Goal: Task Accomplishment & Management: Complete application form

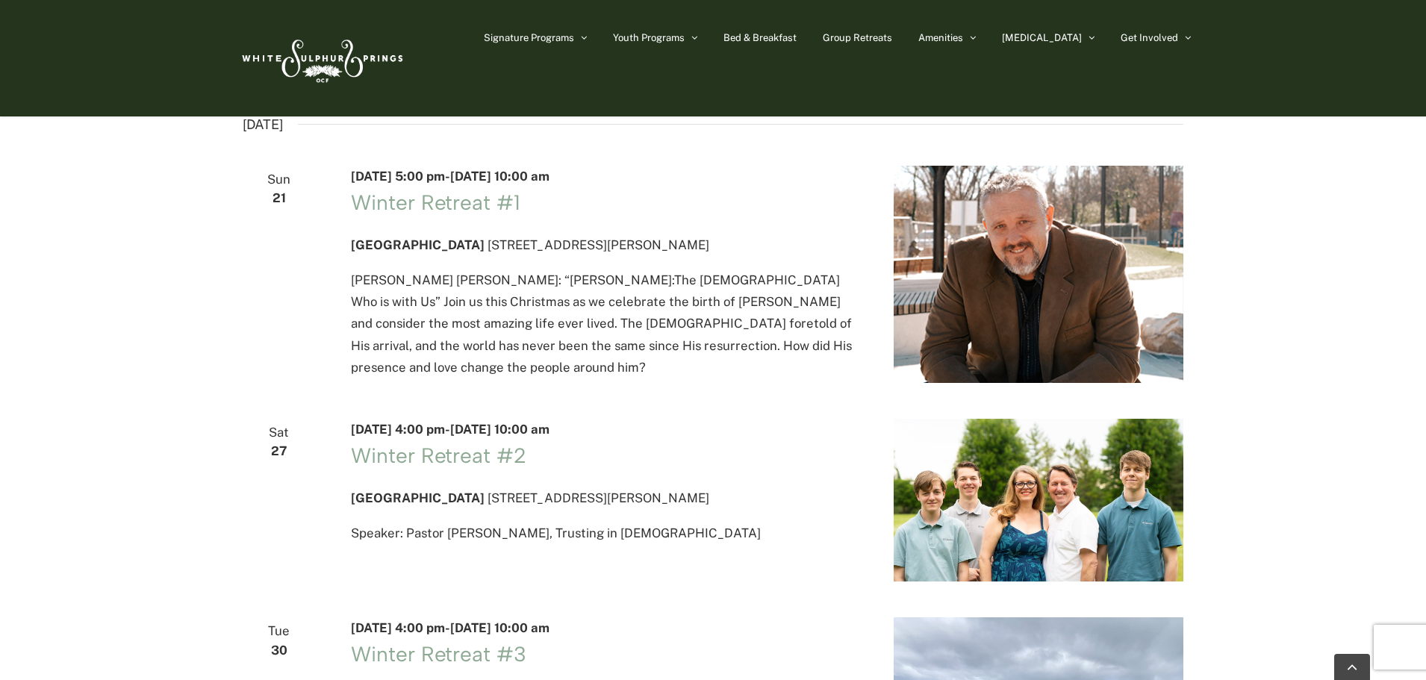
scroll to position [2315, 0]
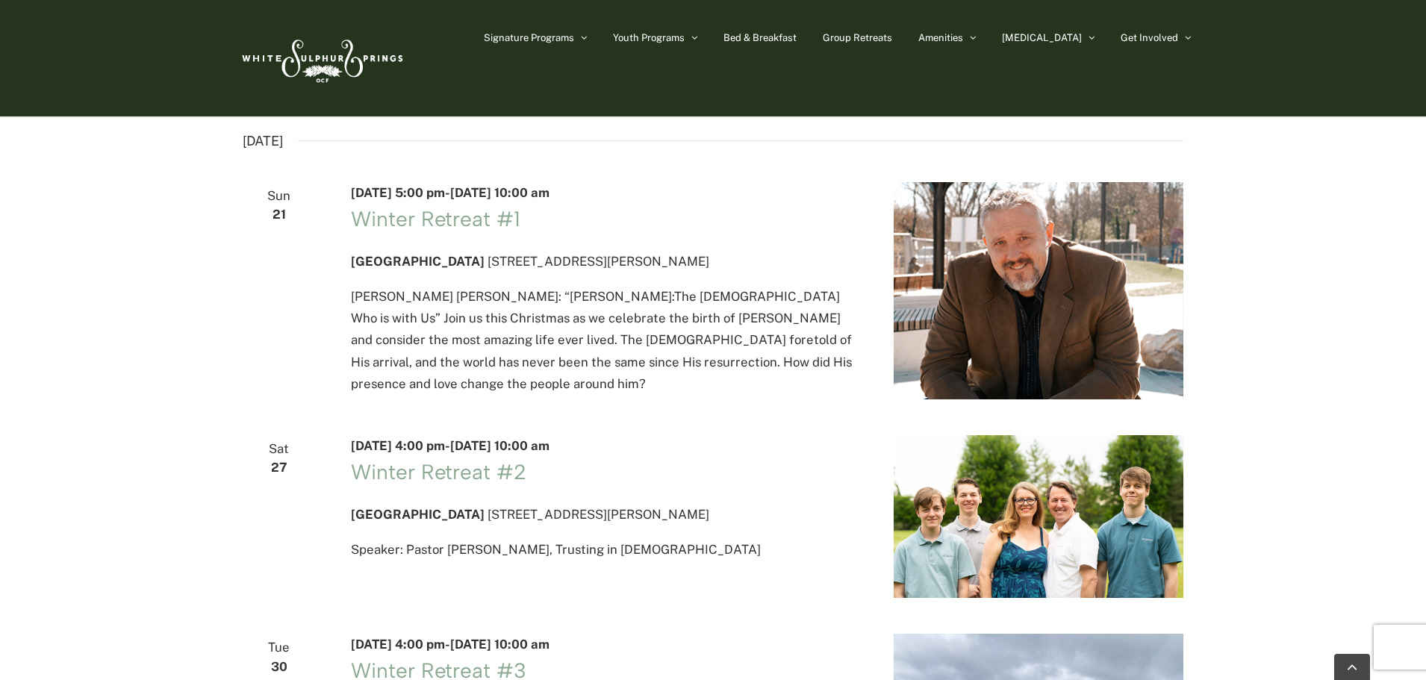
click at [373, 52] on img at bounding box center [321, 58] width 172 height 70
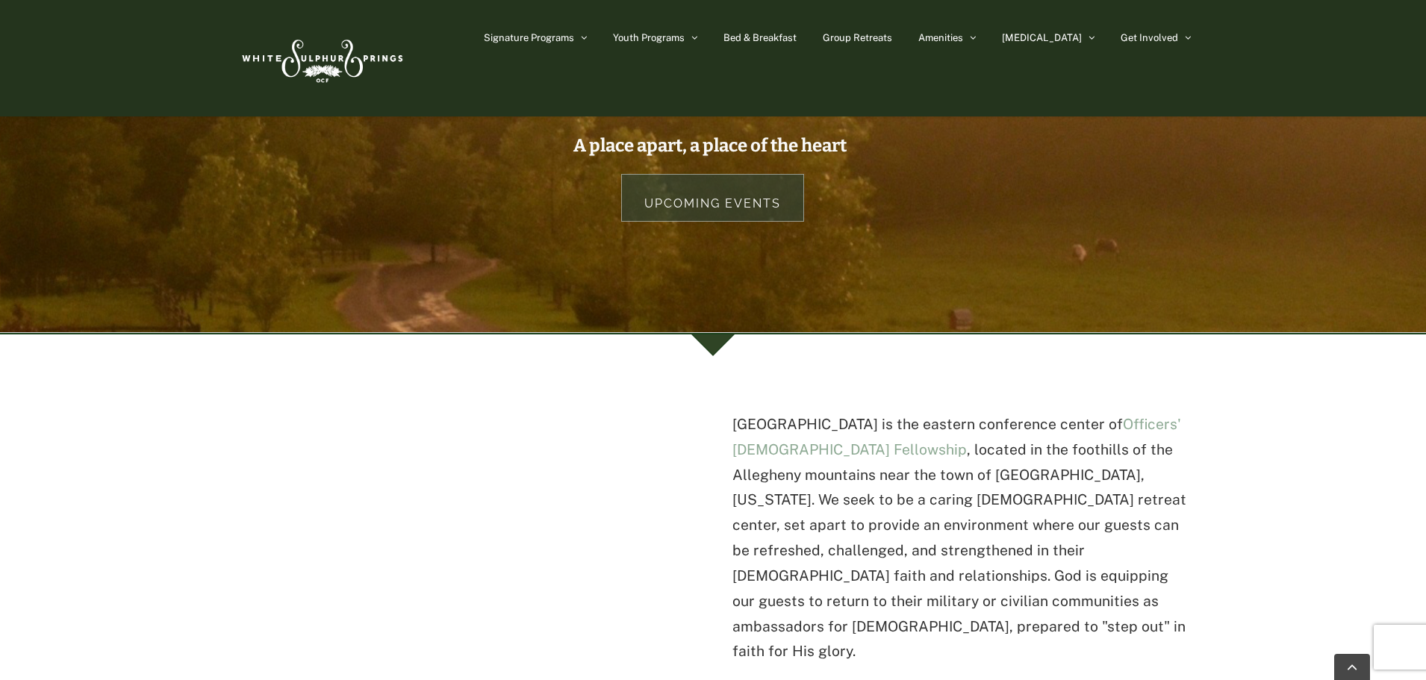
scroll to position [224, 0]
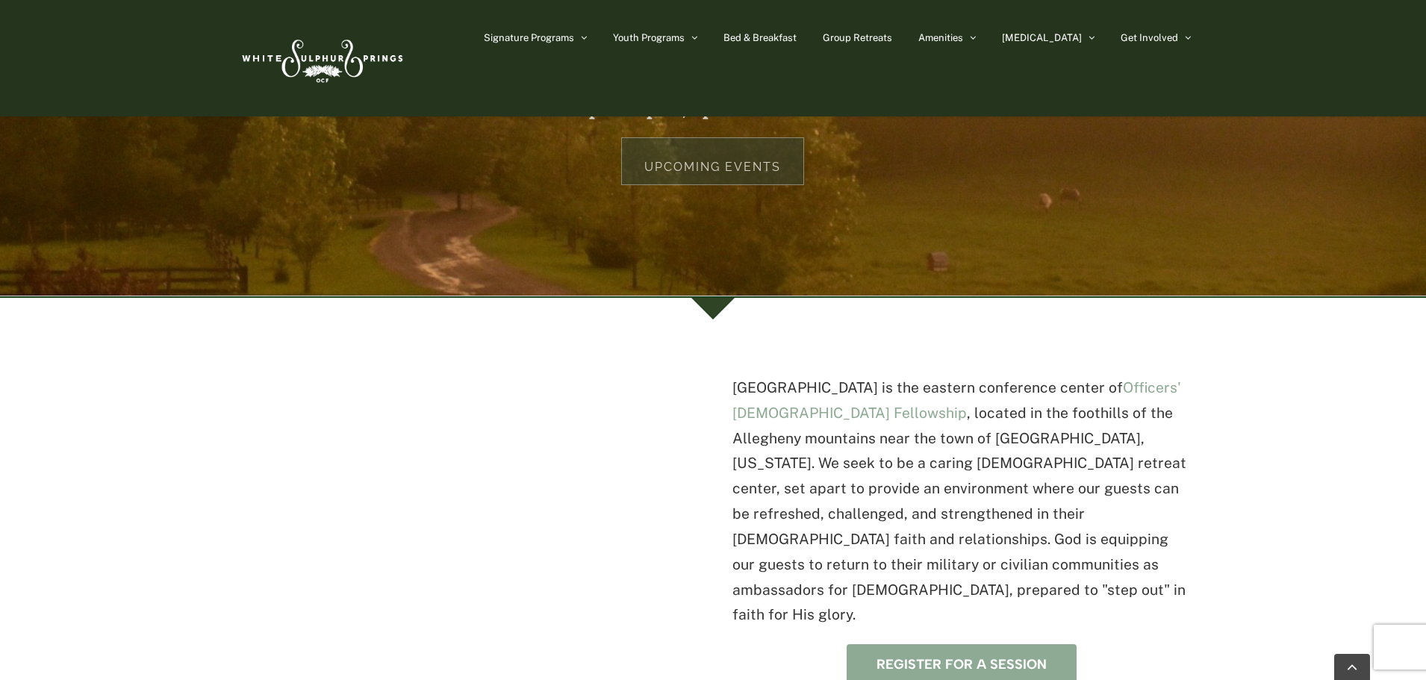
click at [892, 644] on link "Register for a session" at bounding box center [962, 664] width 230 height 41
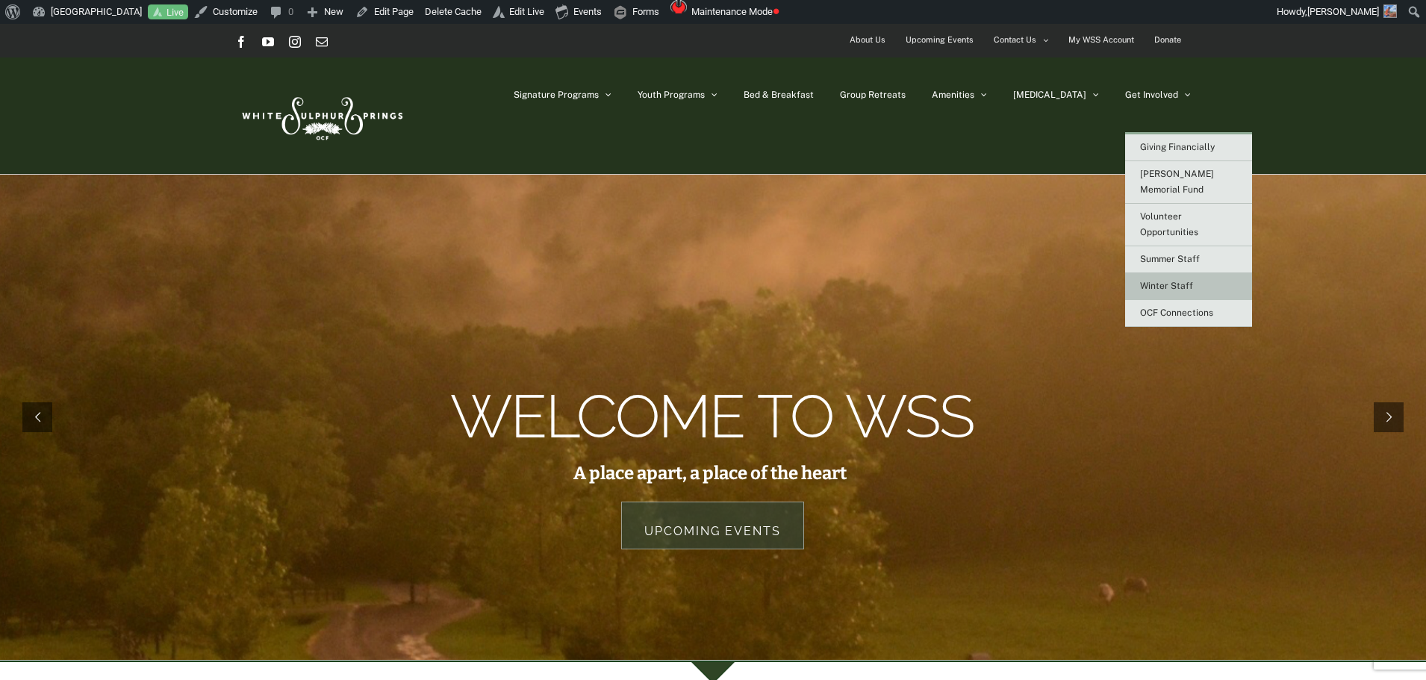
click at [1198, 273] on link "Winter Staff" at bounding box center [1188, 286] width 127 height 27
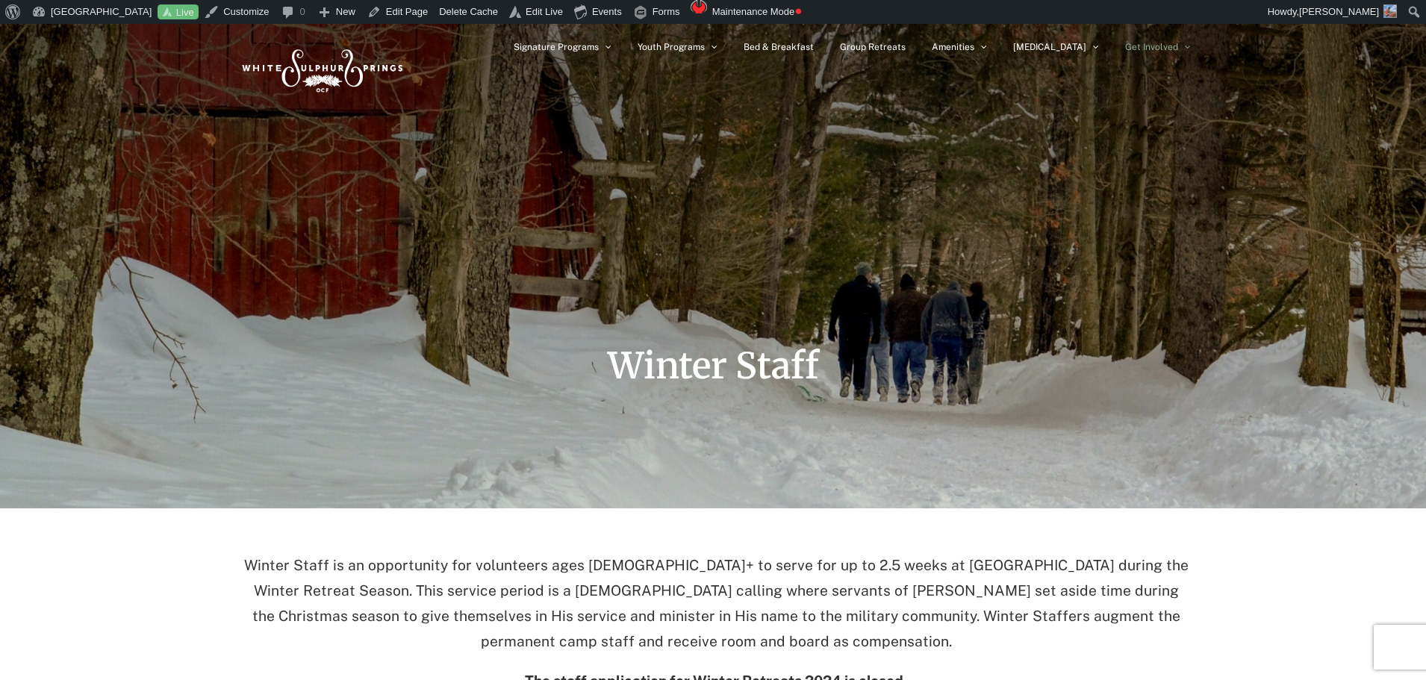
scroll to position [75, 0]
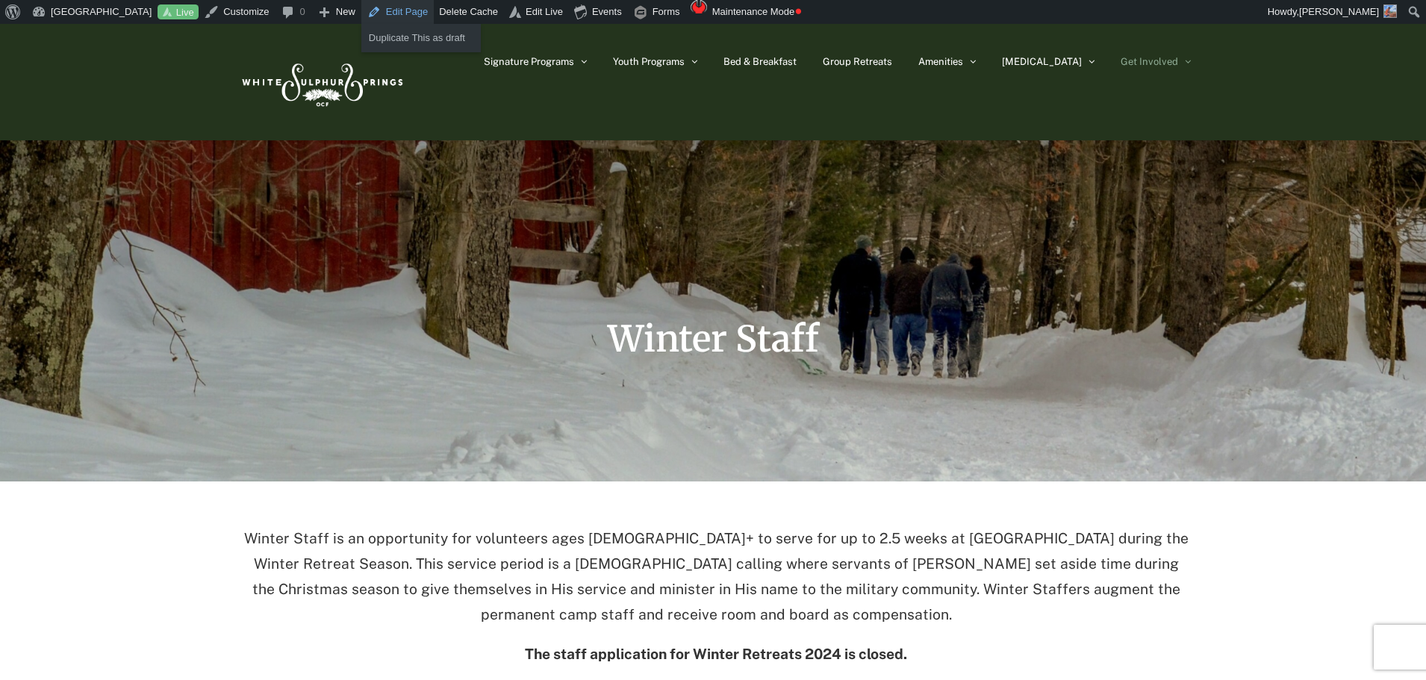
click at [401, 7] on link "Edit Page" at bounding box center [397, 12] width 72 height 24
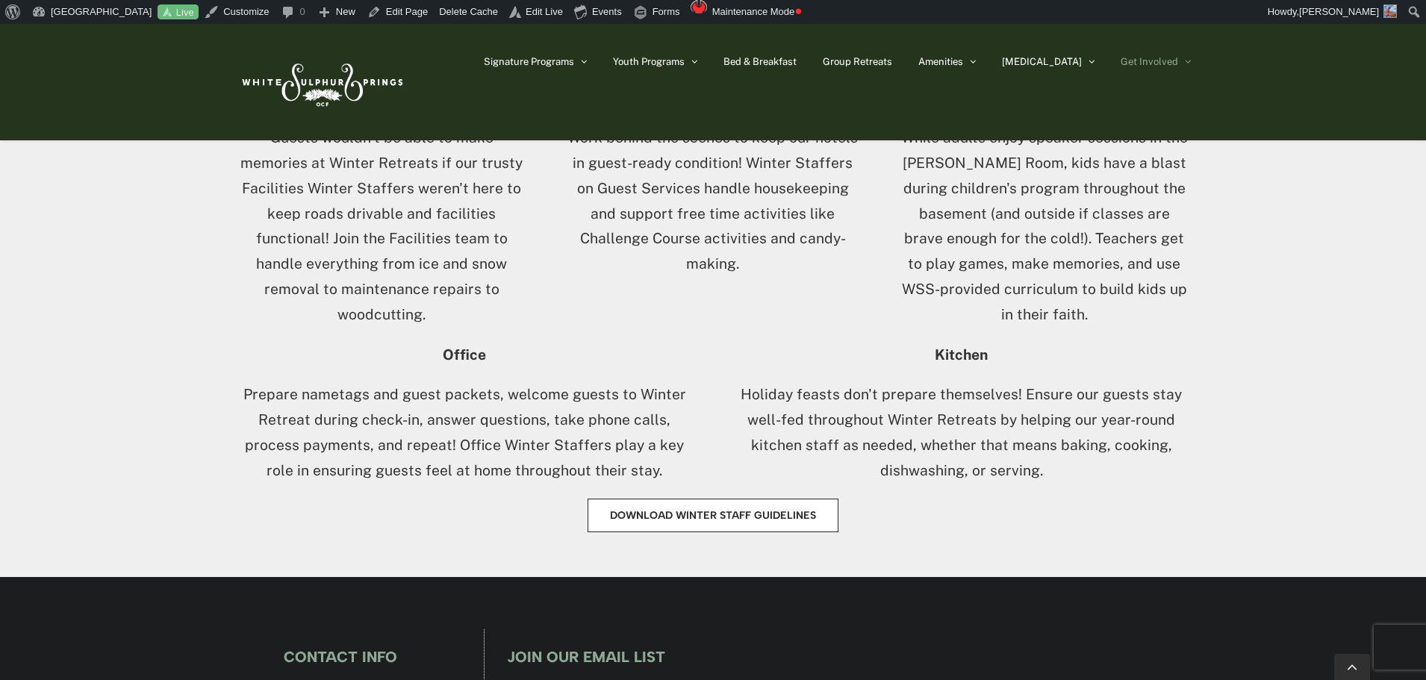
scroll to position [1045, 0]
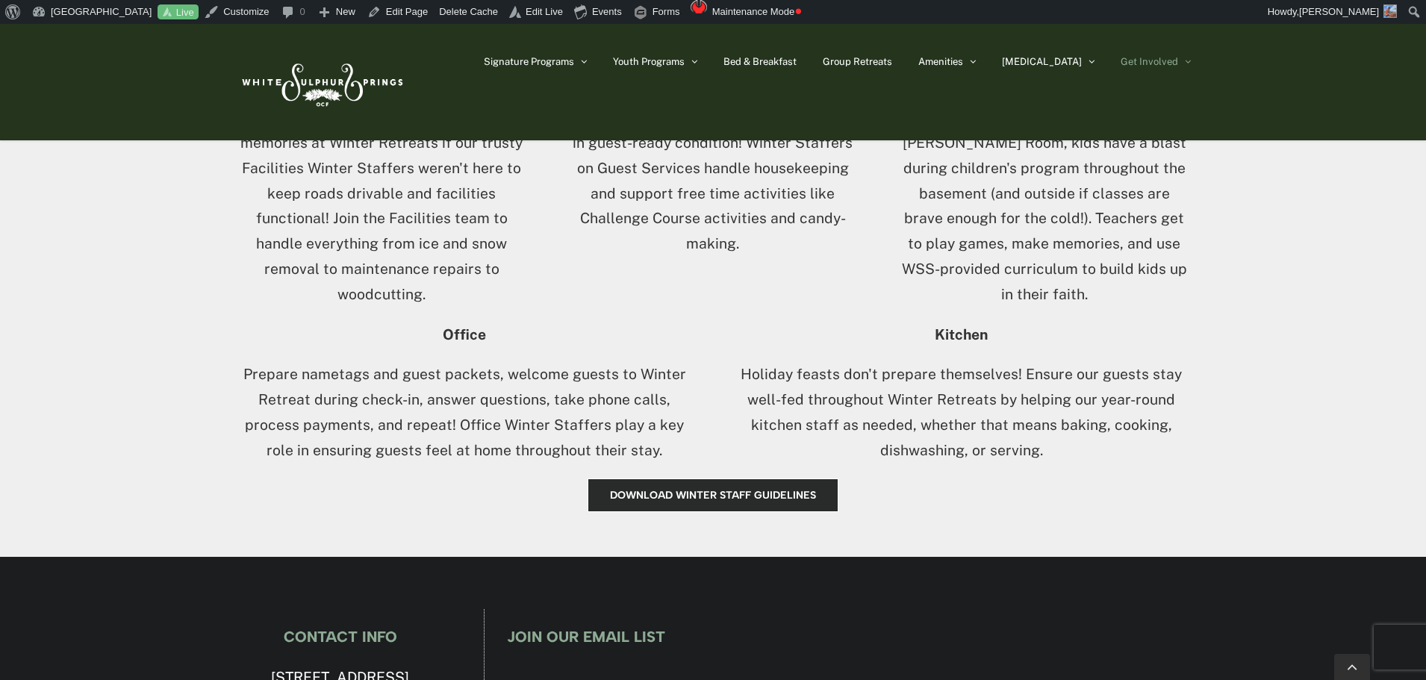
click at [771, 494] on span "Download Winter Staff Guidelines" at bounding box center [713, 495] width 206 height 13
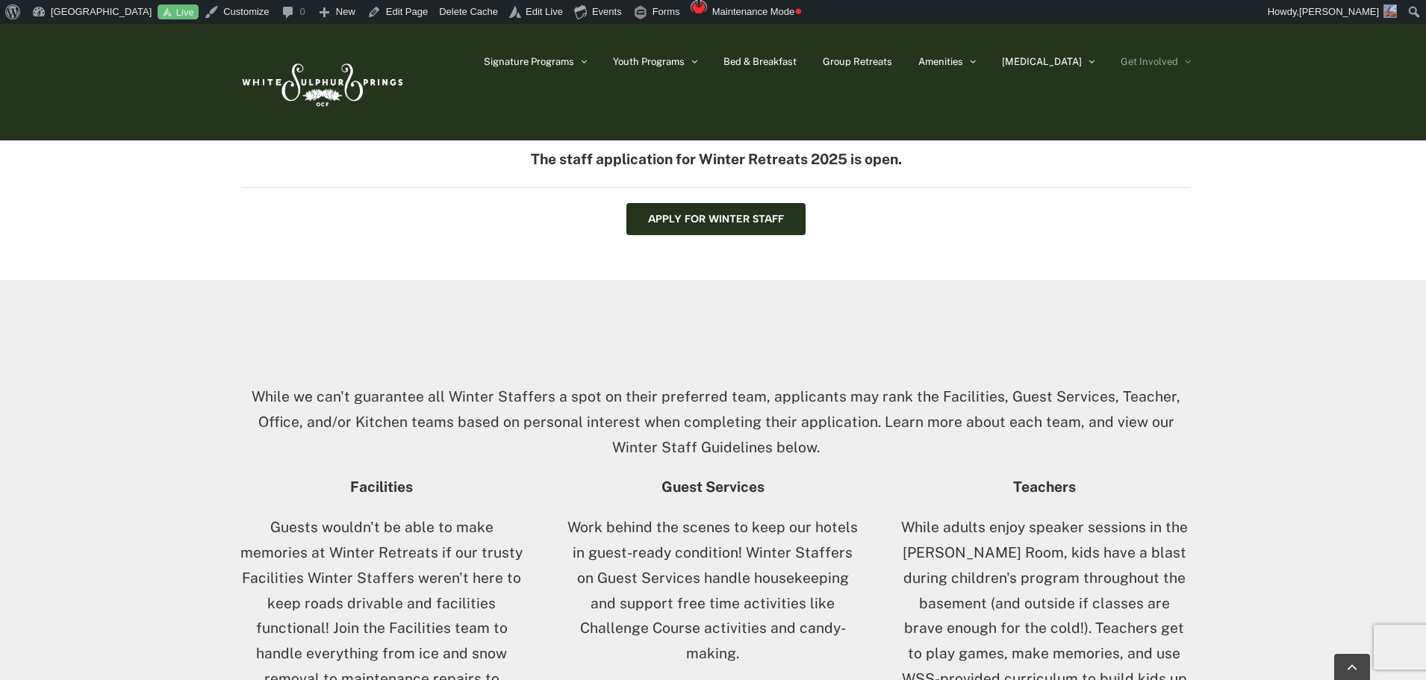
scroll to position [597, 0]
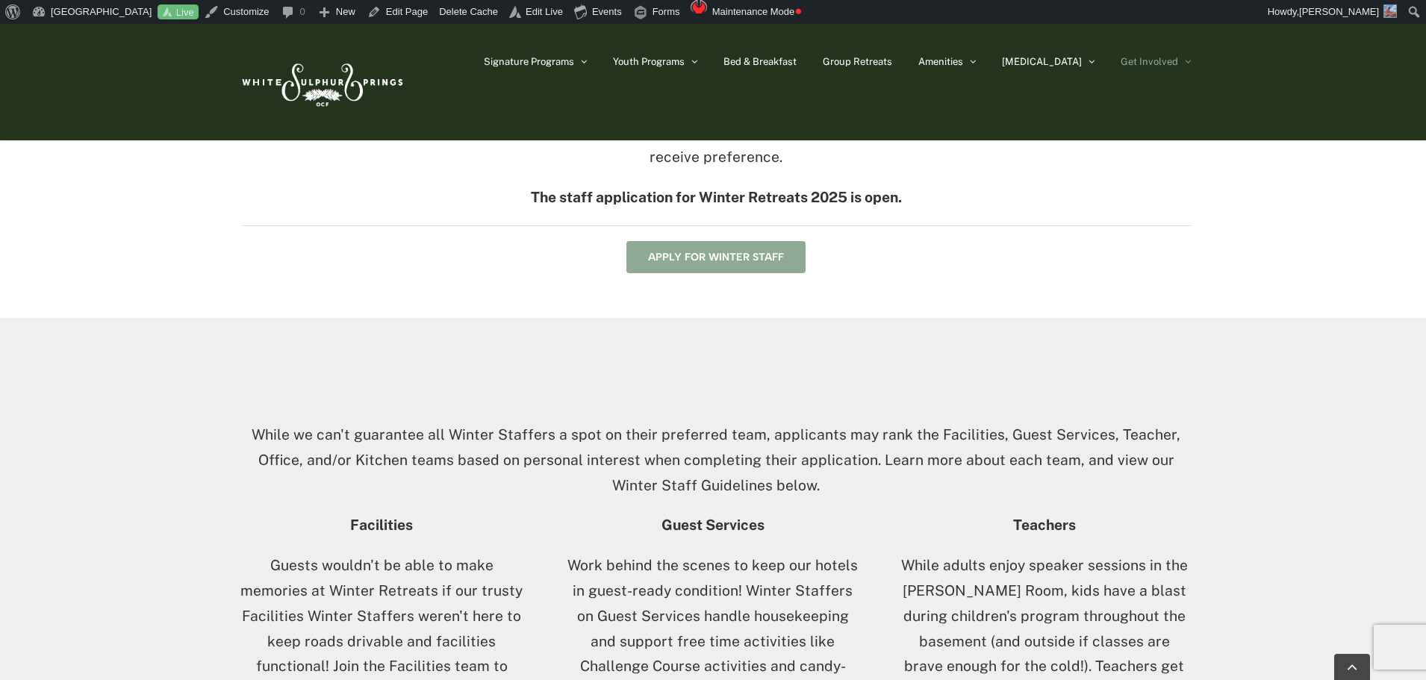
click at [758, 258] on span "Apply for Winter Staff" at bounding box center [716, 257] width 136 height 13
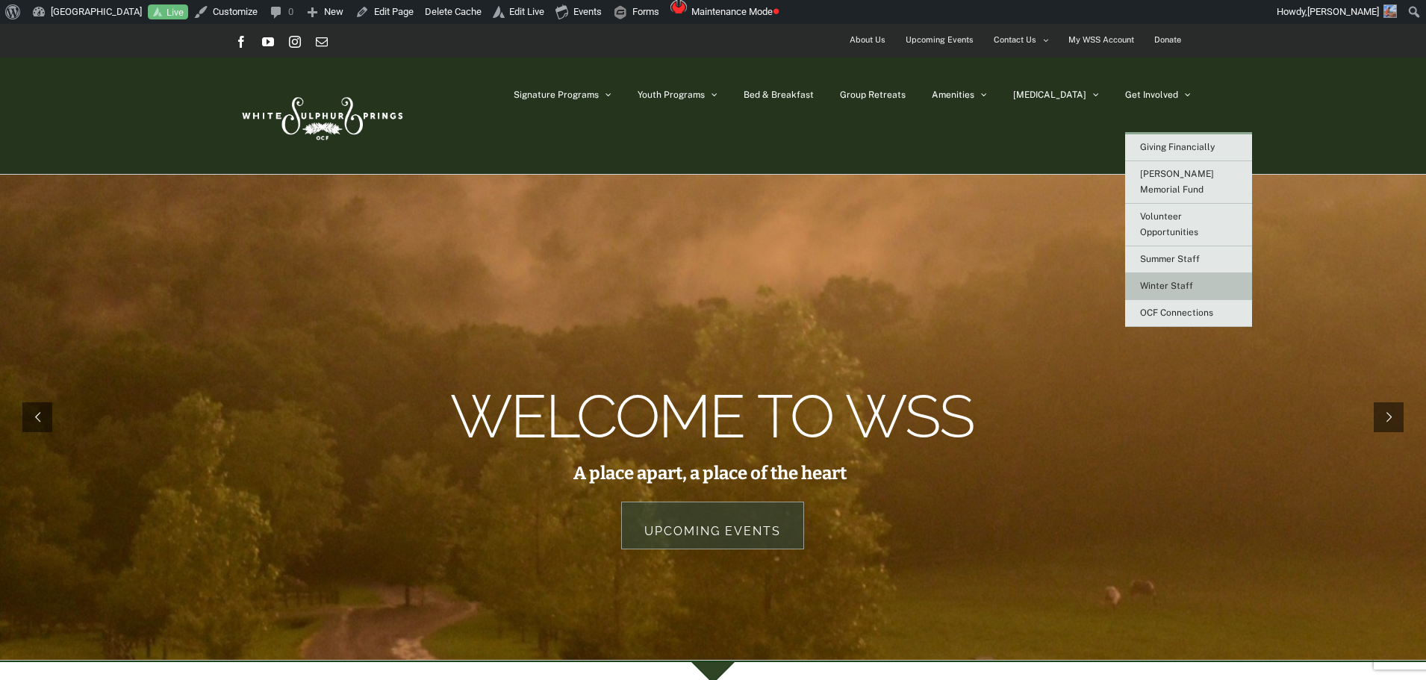
click at [1157, 281] on span "Winter Staff" at bounding box center [1166, 286] width 53 height 10
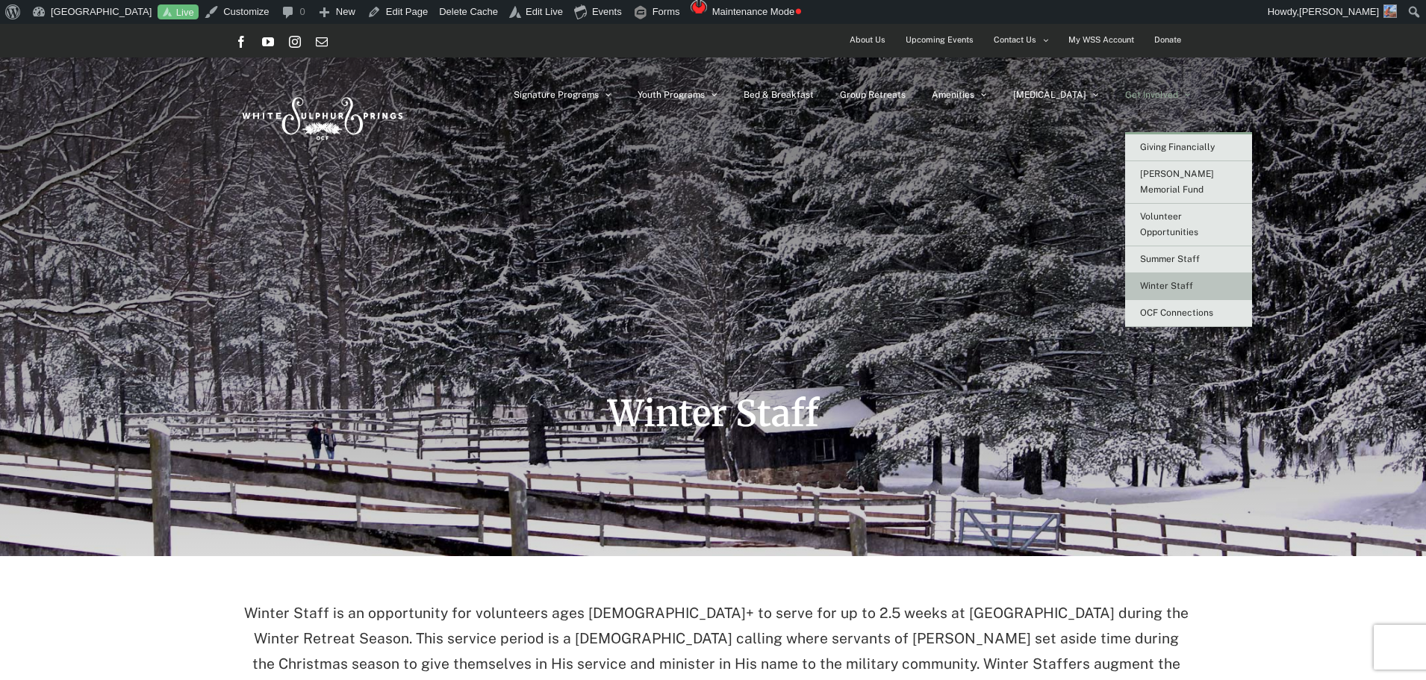
click at [1157, 281] on span "Winter Staff" at bounding box center [1166, 286] width 53 height 10
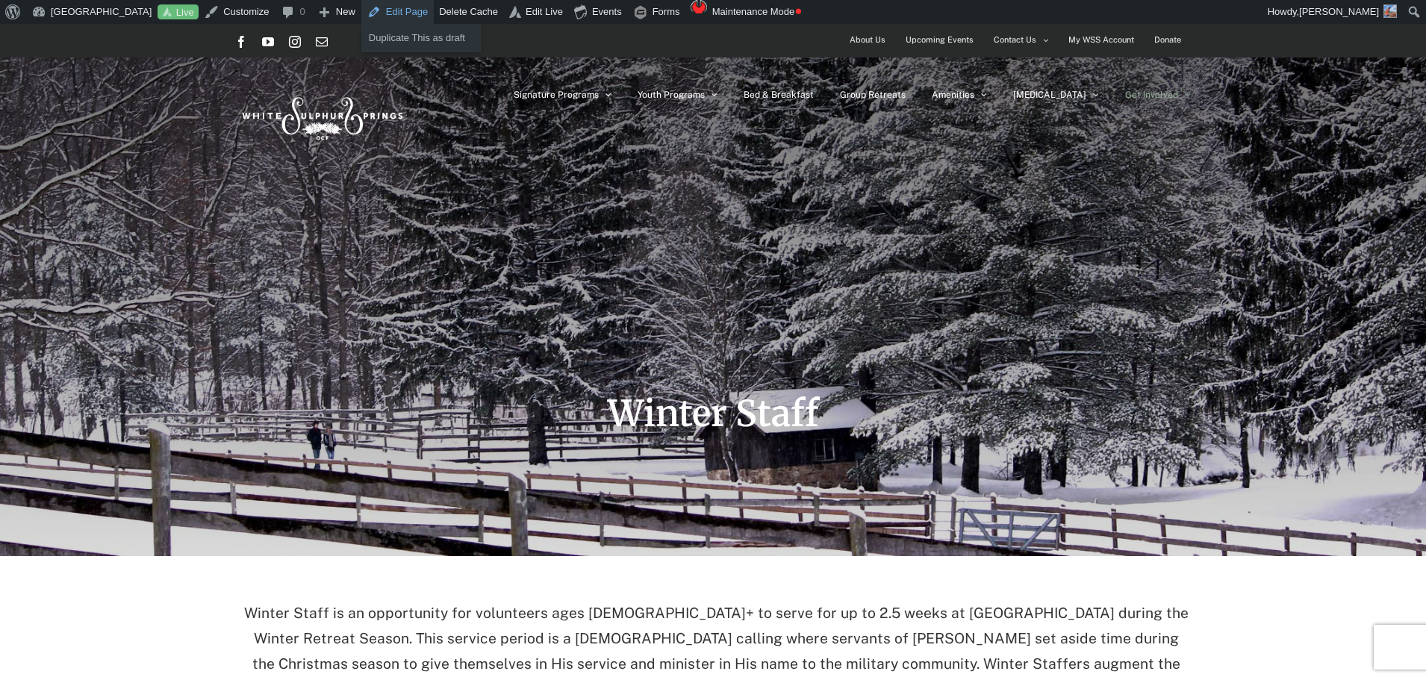
click at [390, 21] on link "Edit Page" at bounding box center [397, 12] width 72 height 24
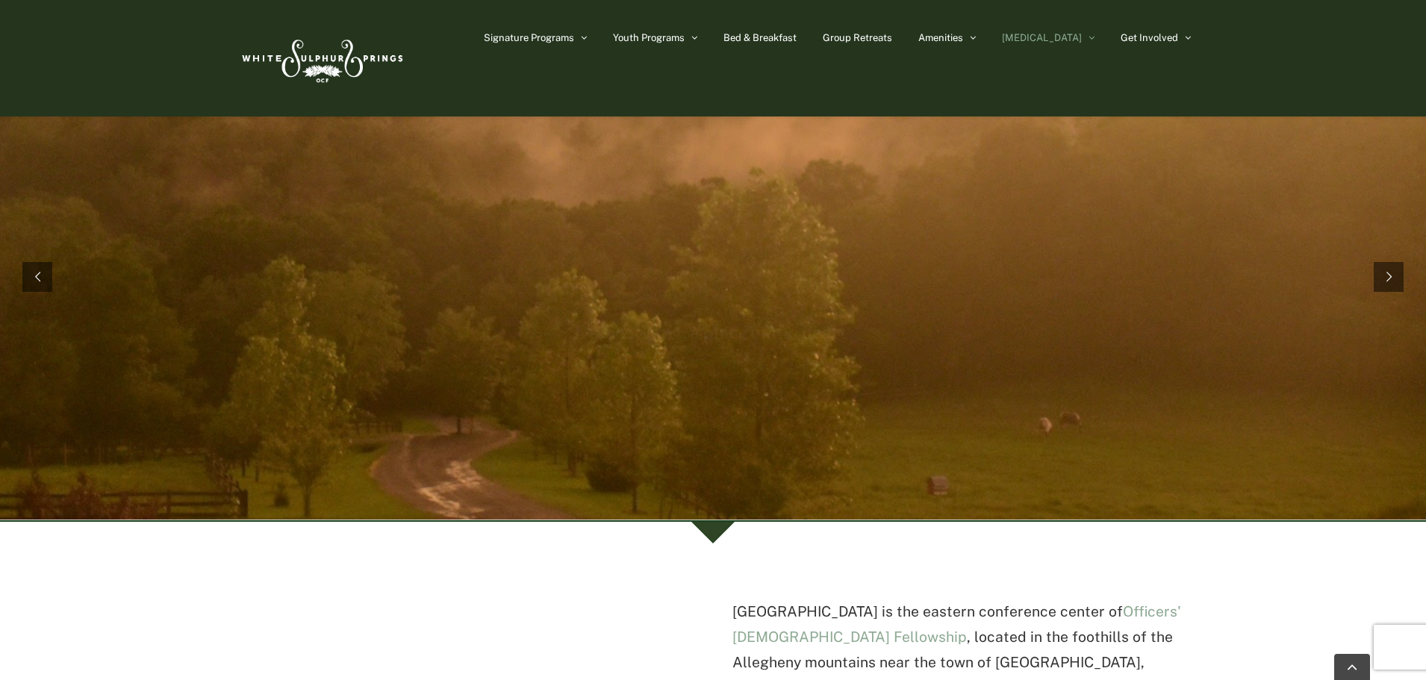
scroll to position [224, 0]
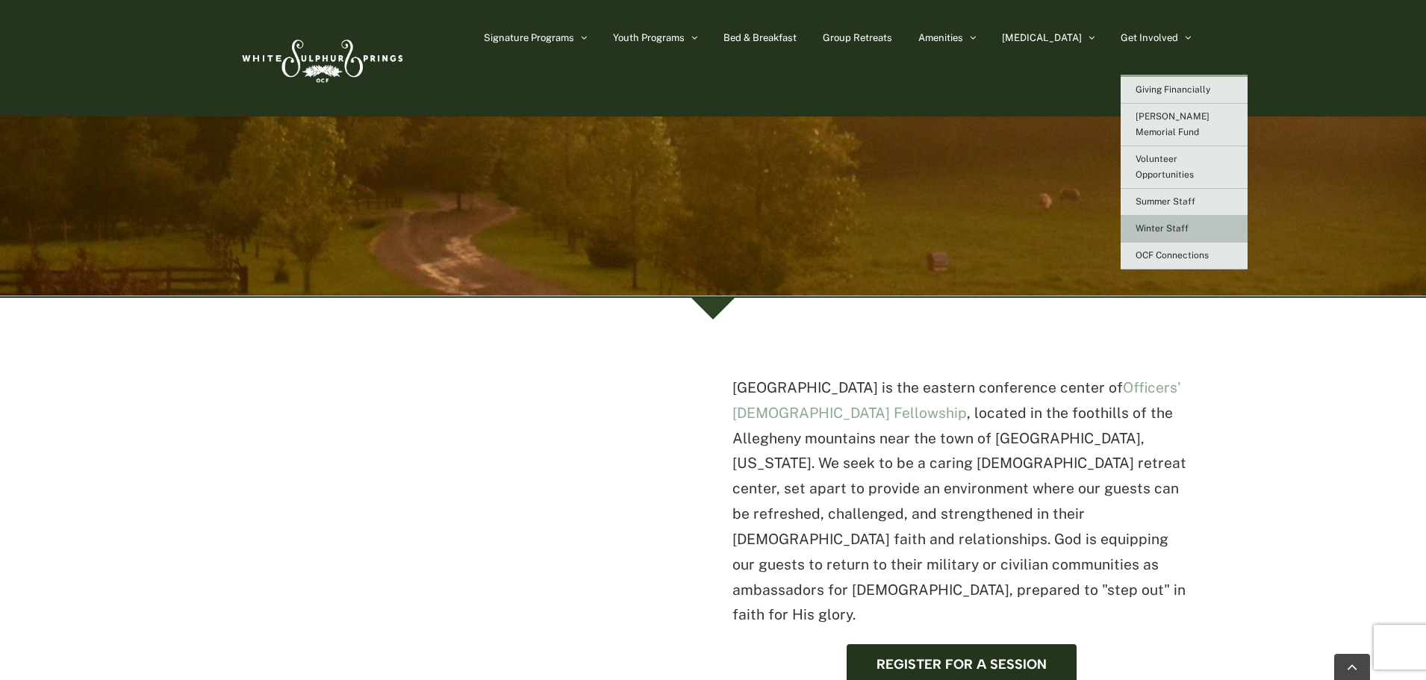
click at [1169, 223] on span "Winter Staff" at bounding box center [1162, 228] width 53 height 10
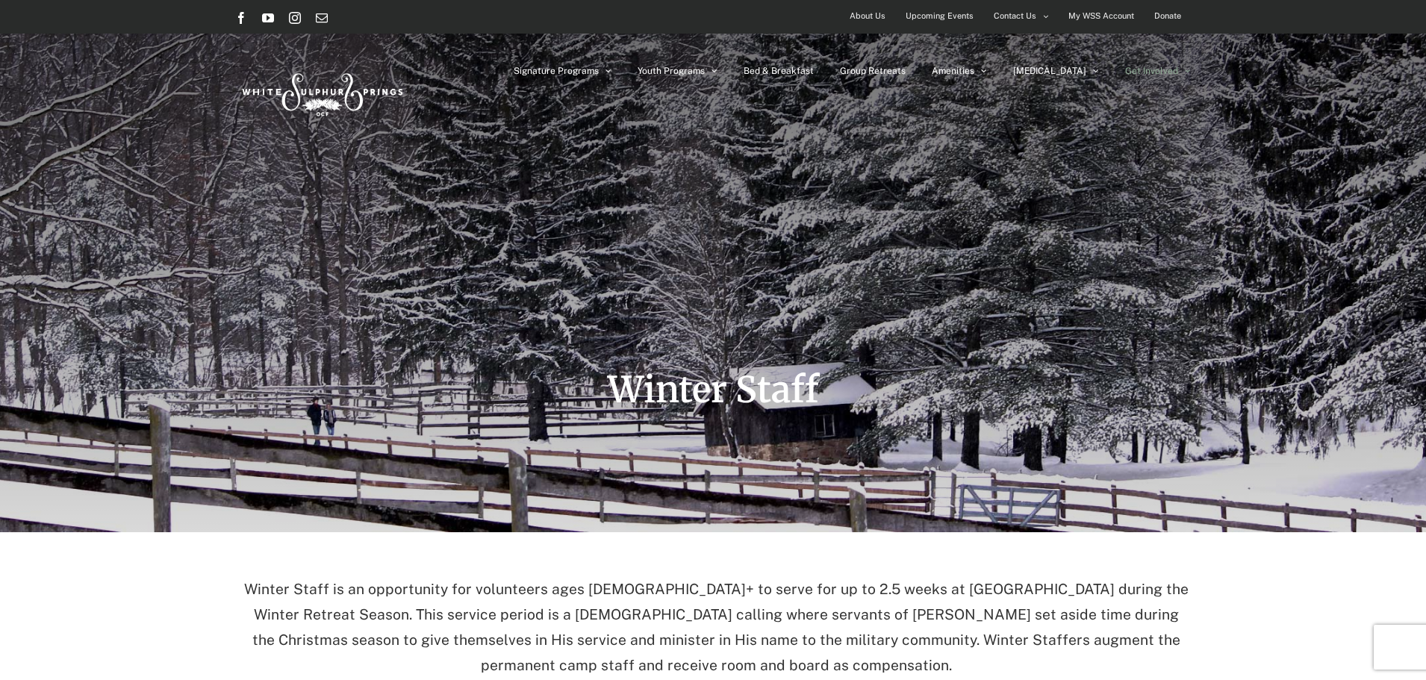
click at [481, 229] on div "Winter Staff" at bounding box center [713, 266] width 956 height 532
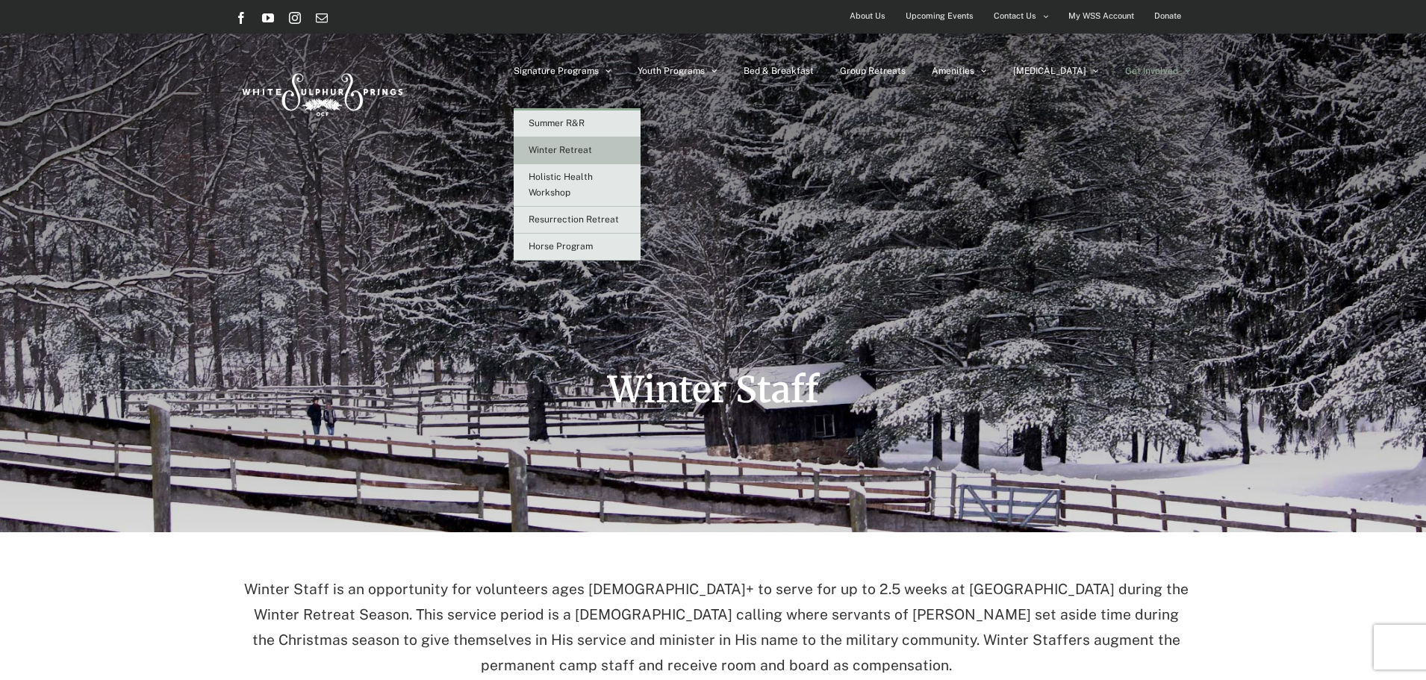
click at [617, 139] on link "Winter Retreat" at bounding box center [577, 150] width 127 height 27
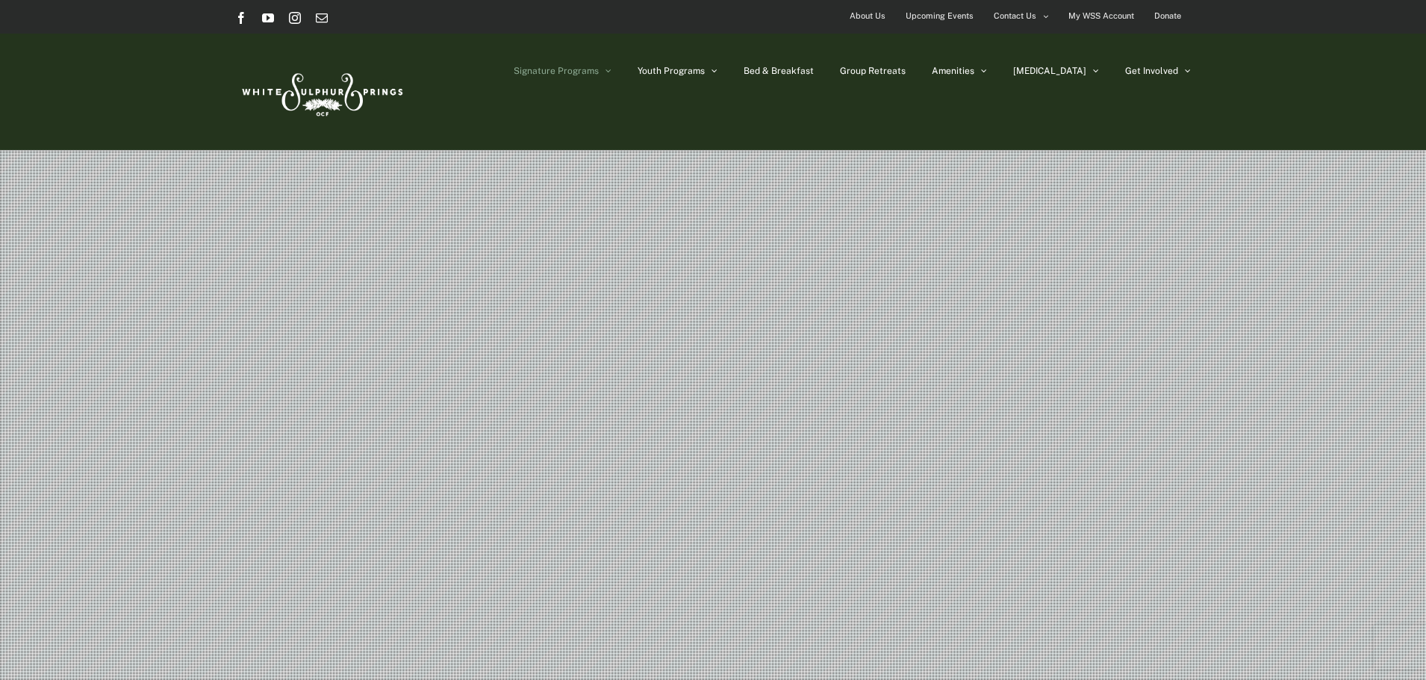
click at [457, 277] on rs-slide "Winter Retreat" at bounding box center [713, 449] width 1426 height 597
